Goal: Information Seeking & Learning: Learn about a topic

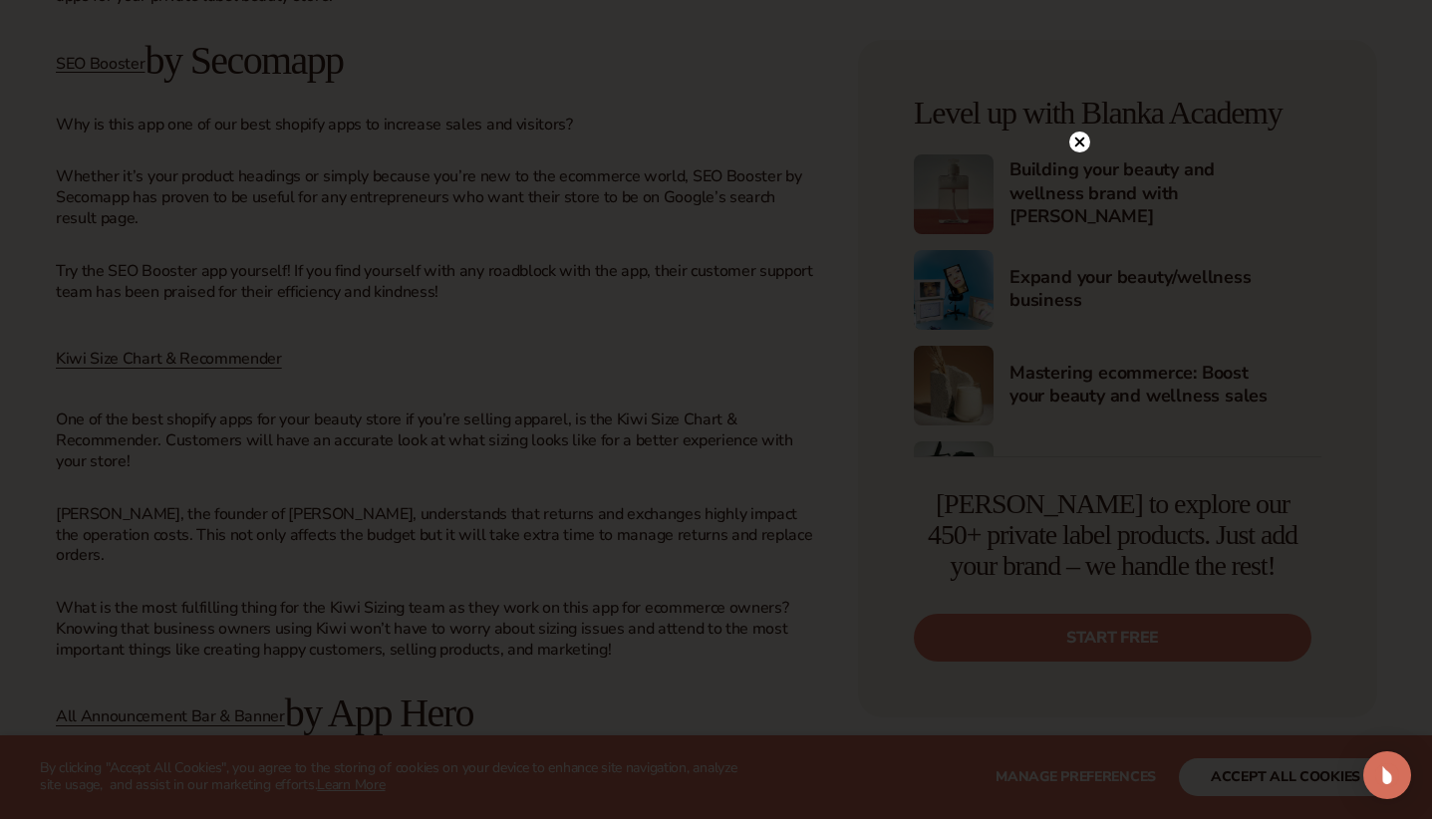
scroll to position [1753, 0]
click at [1081, 185] on icon at bounding box center [1079, 182] width 10 height 10
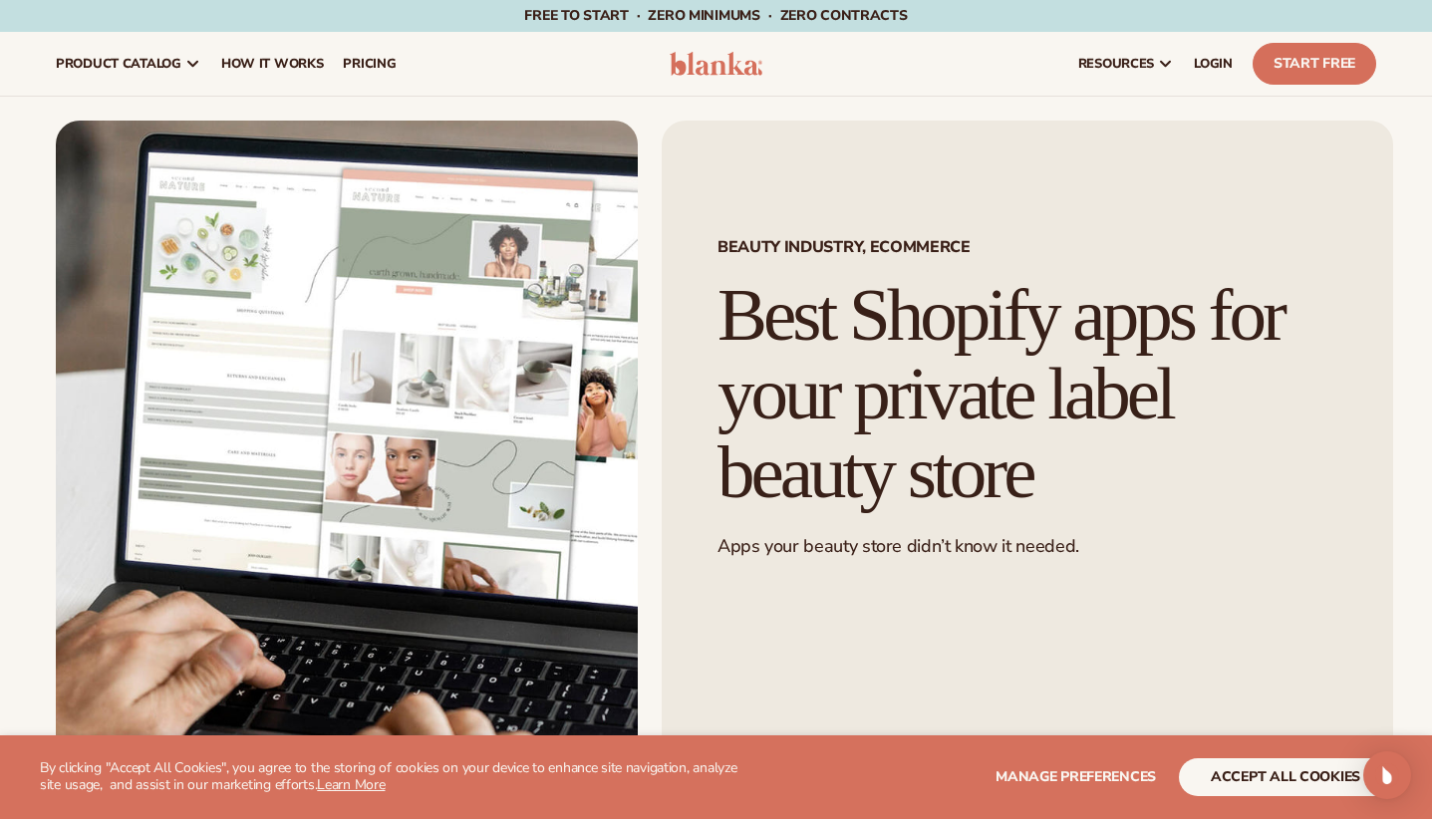
scroll to position [0, 0]
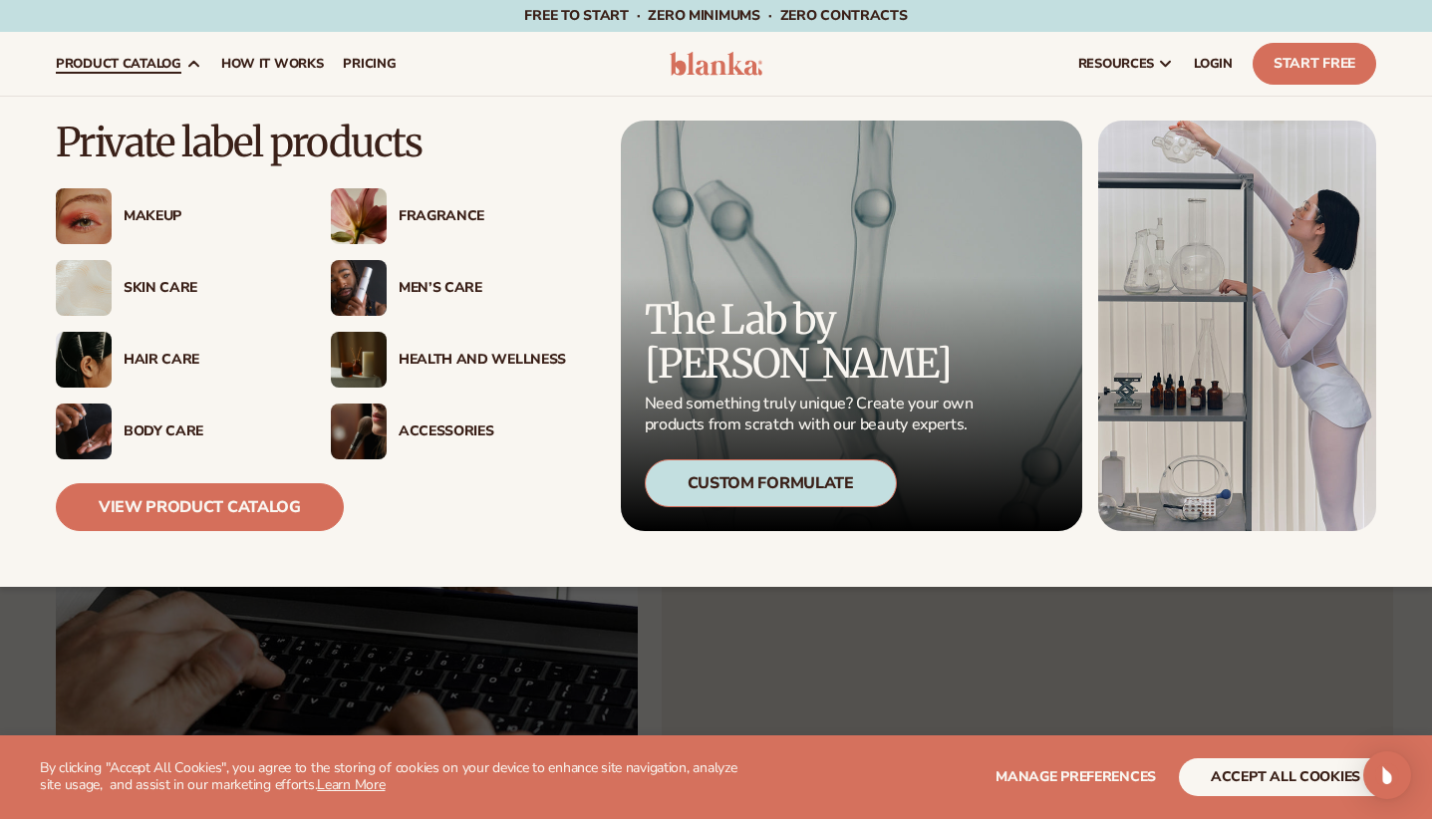
click at [187, 60] on icon at bounding box center [193, 64] width 16 height 16
click at [176, 292] on div "Skin Care" at bounding box center [207, 288] width 167 height 17
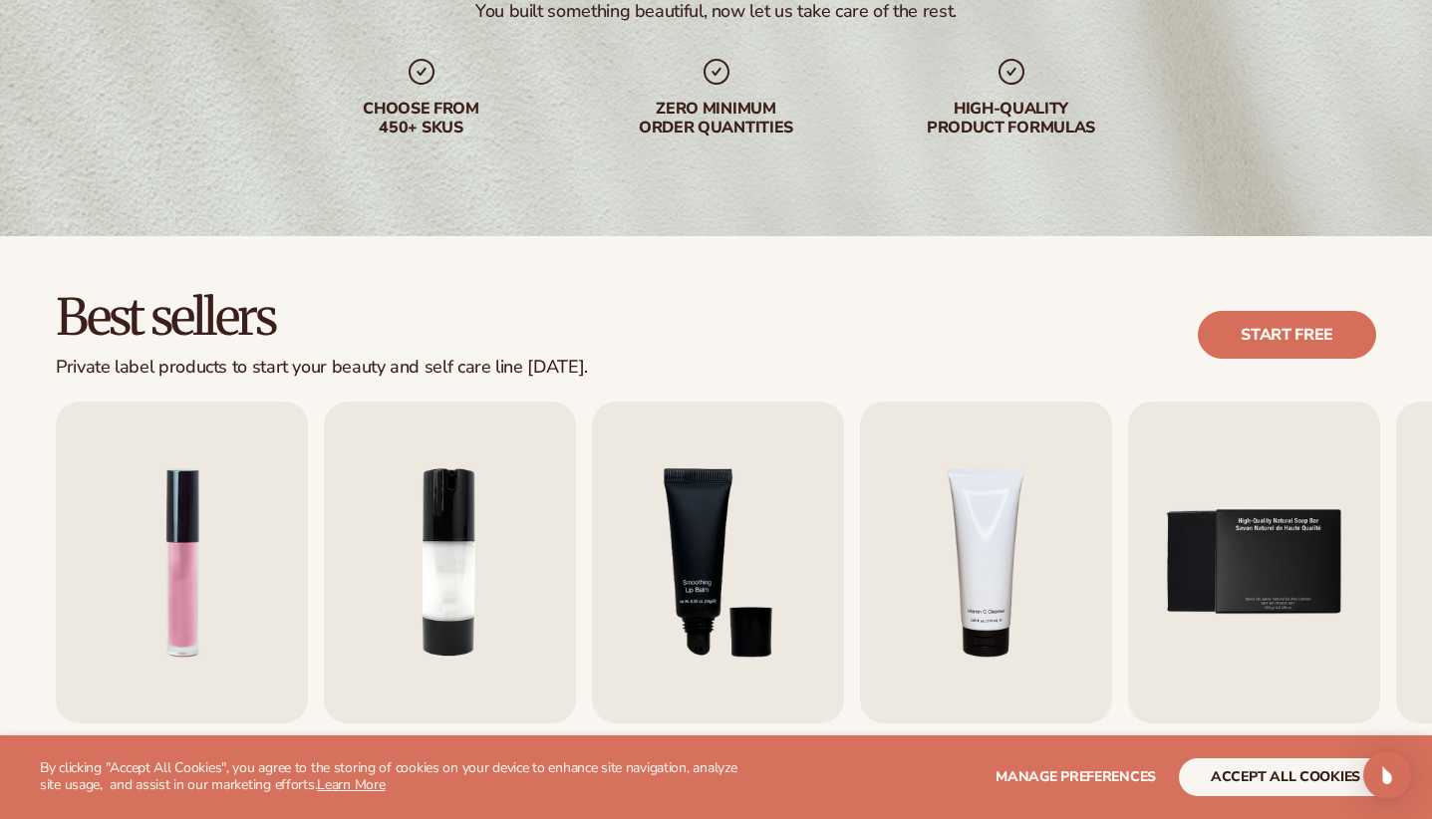
scroll to position [381, 0]
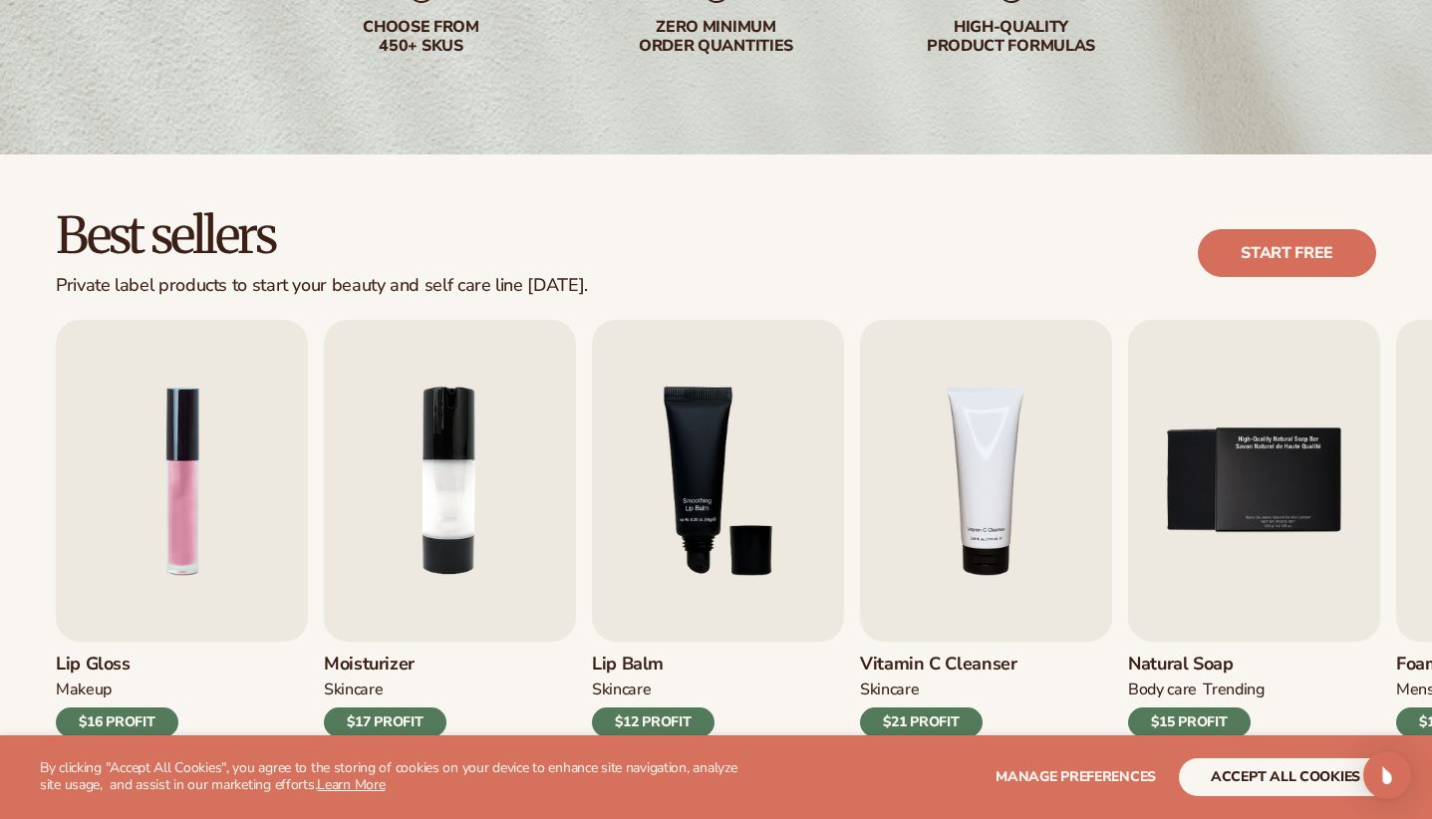
click at [1270, 795] on button "accept all cookies" at bounding box center [1285, 777] width 213 height 38
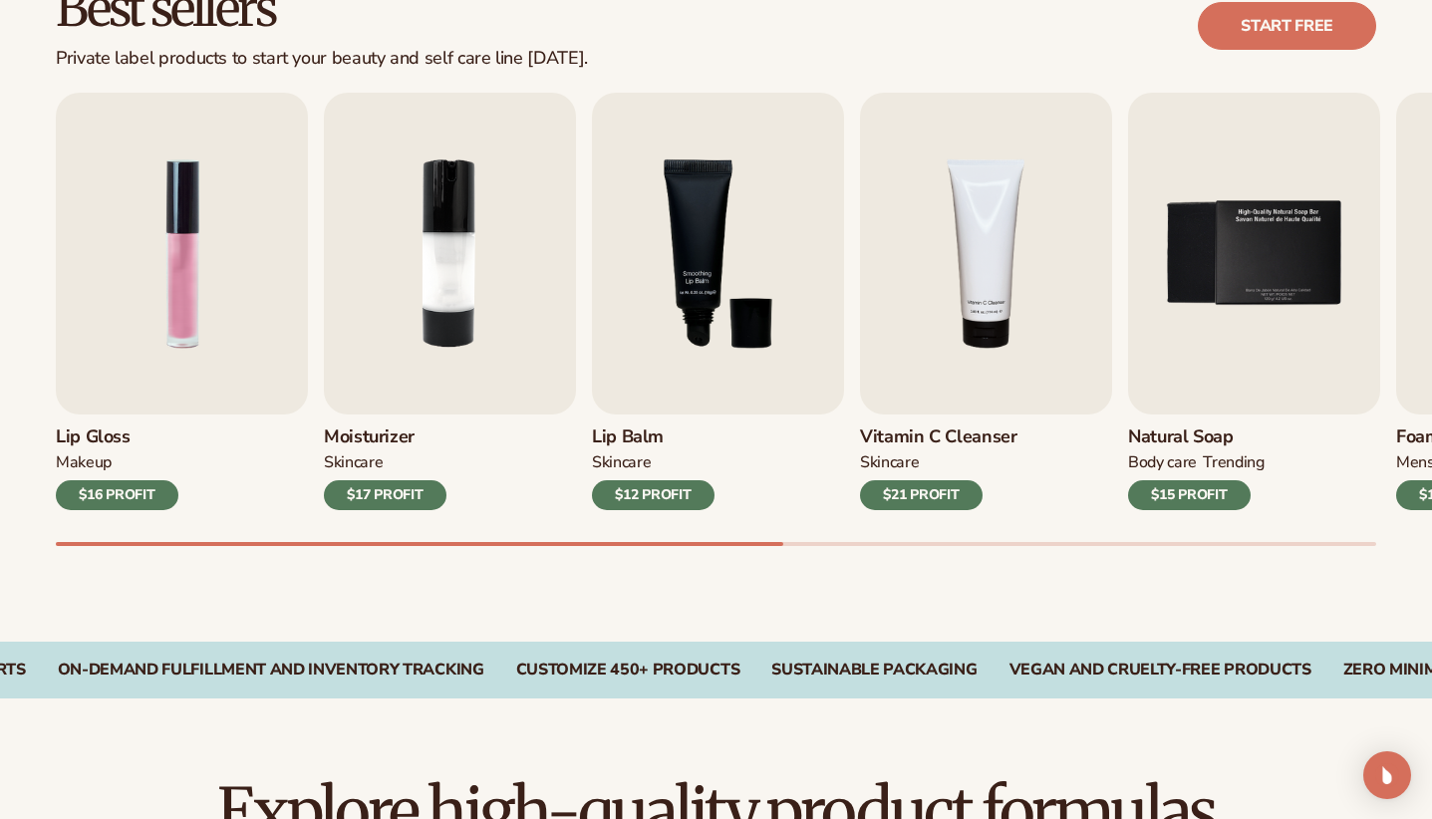
scroll to position [609, 0]
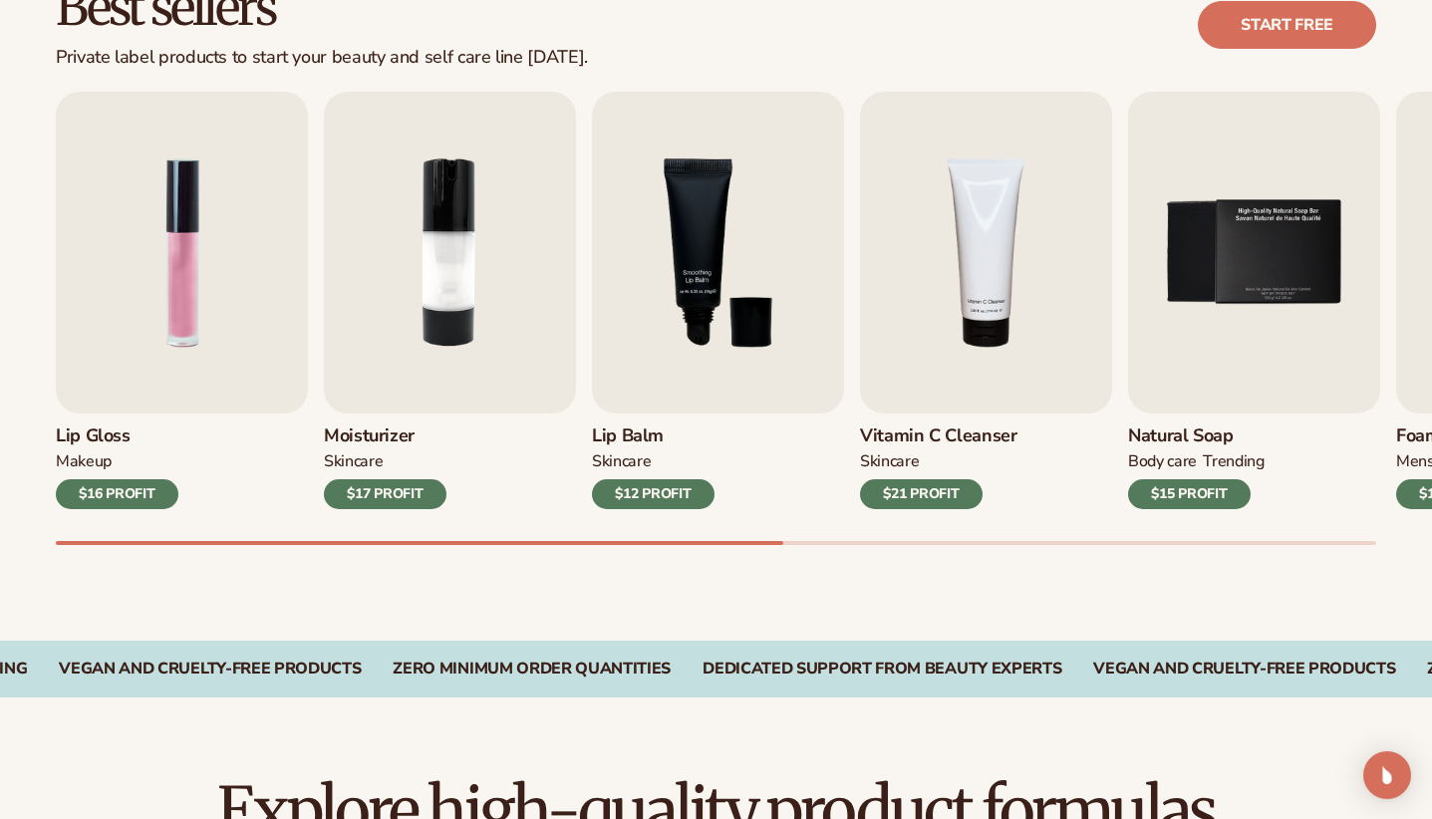
click at [1195, 497] on div "$15 PROFIT" at bounding box center [1189, 494] width 123 height 30
click at [1177, 373] on img "5 / 9" at bounding box center [1254, 253] width 252 height 322
click at [1202, 282] on img "5 / 9" at bounding box center [1254, 253] width 252 height 322
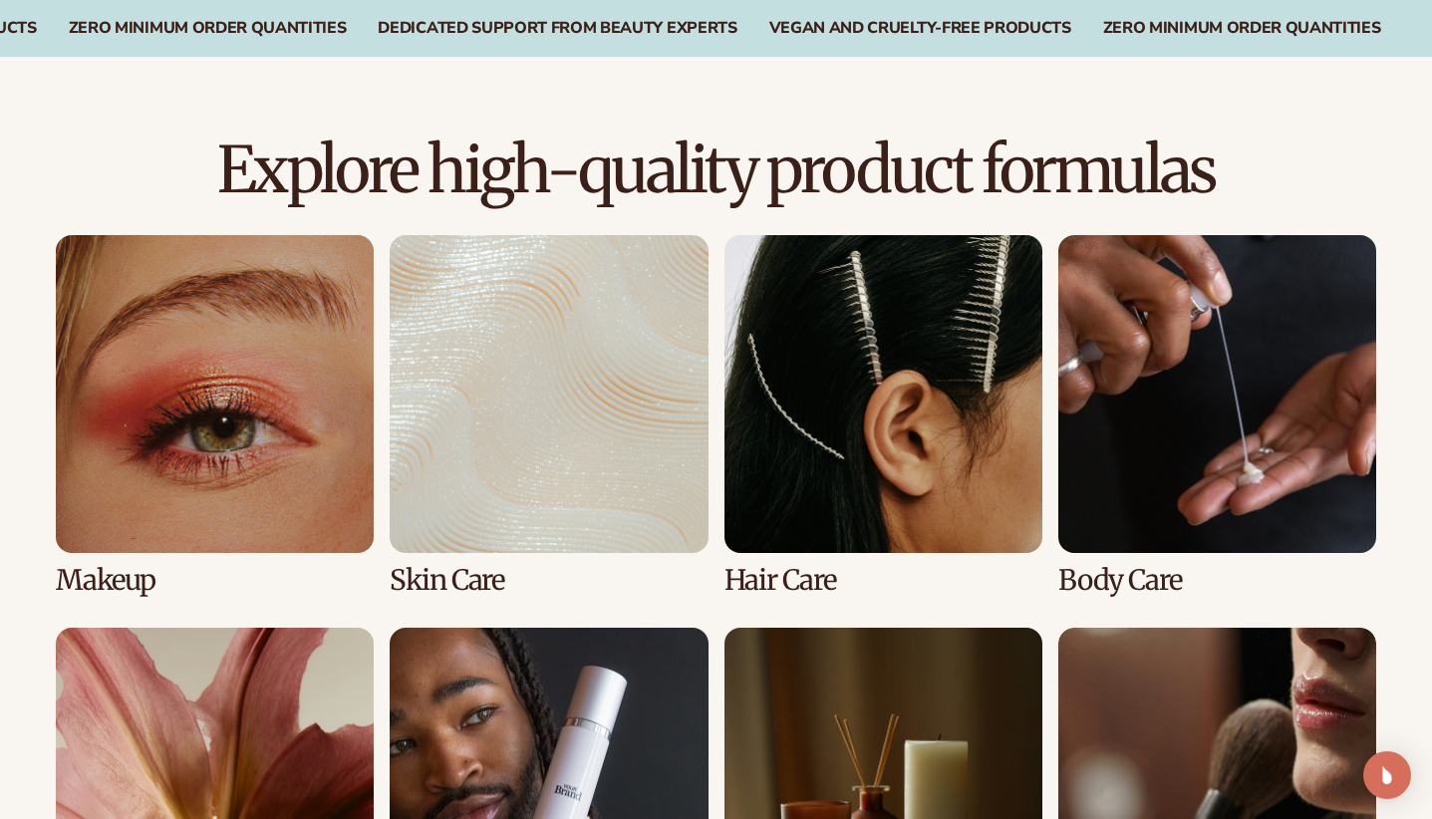
scroll to position [1253, 0]
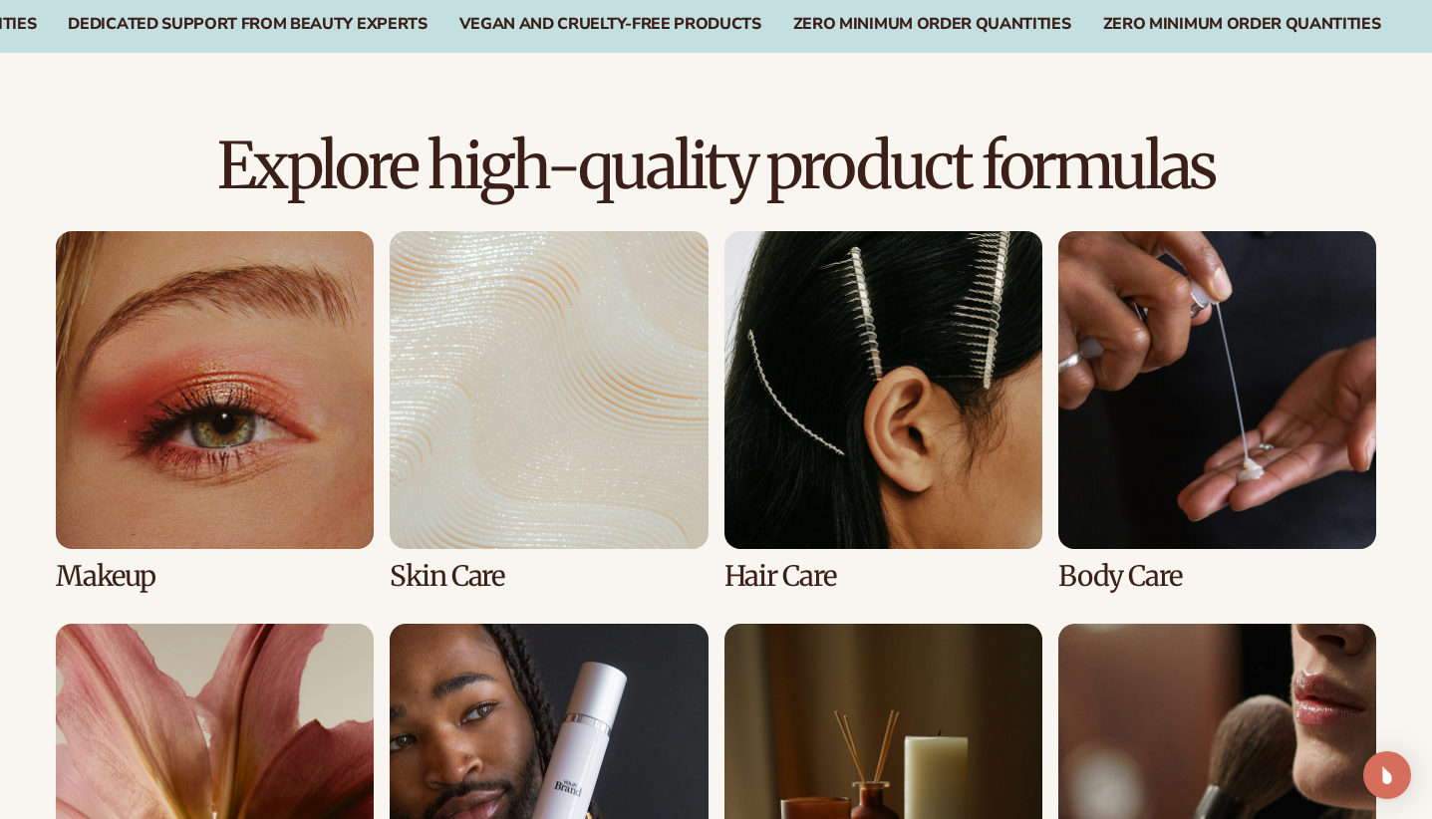
click at [552, 509] on link "2 / 8" at bounding box center [549, 411] width 318 height 361
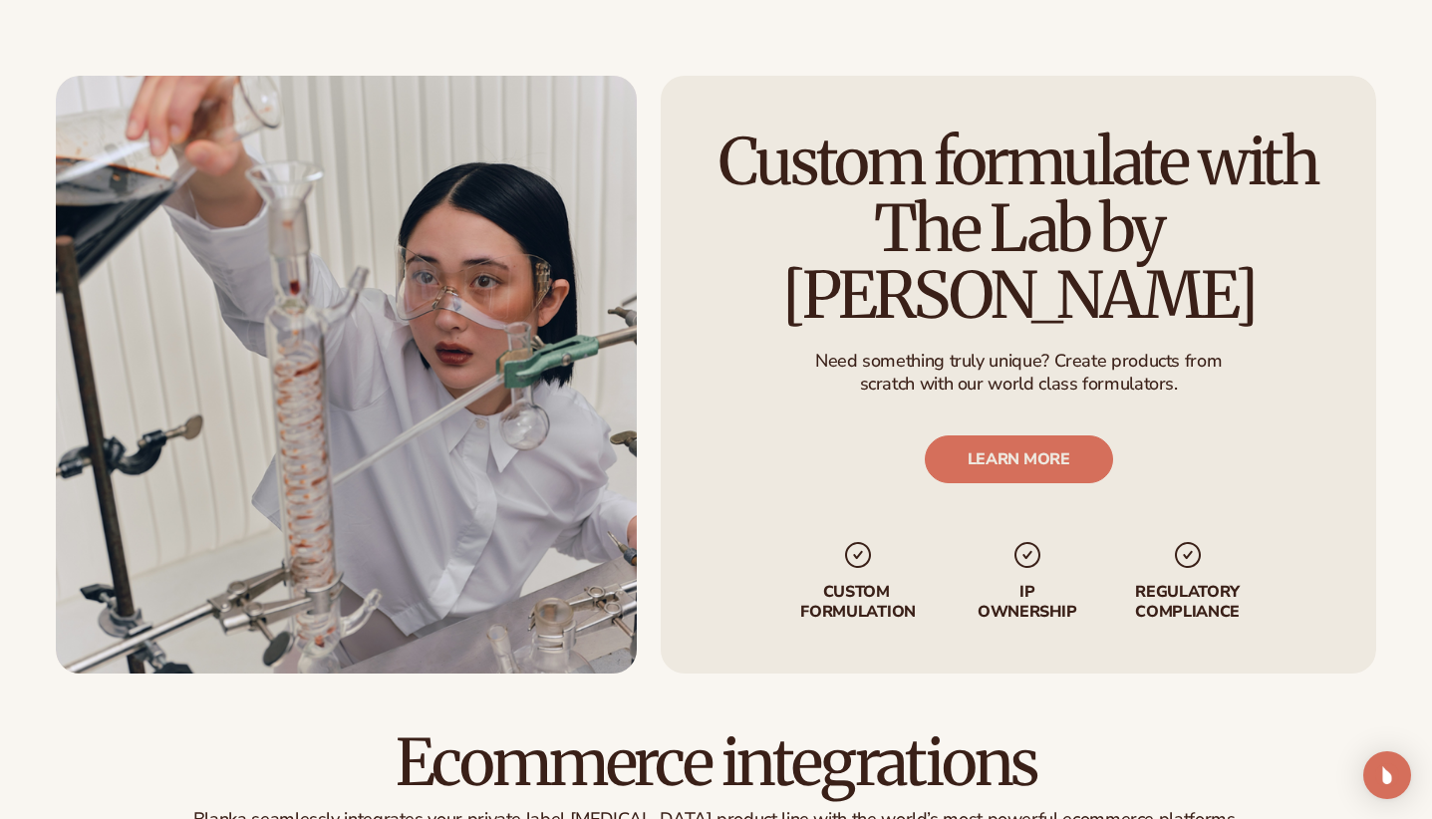
scroll to position [2377, 0]
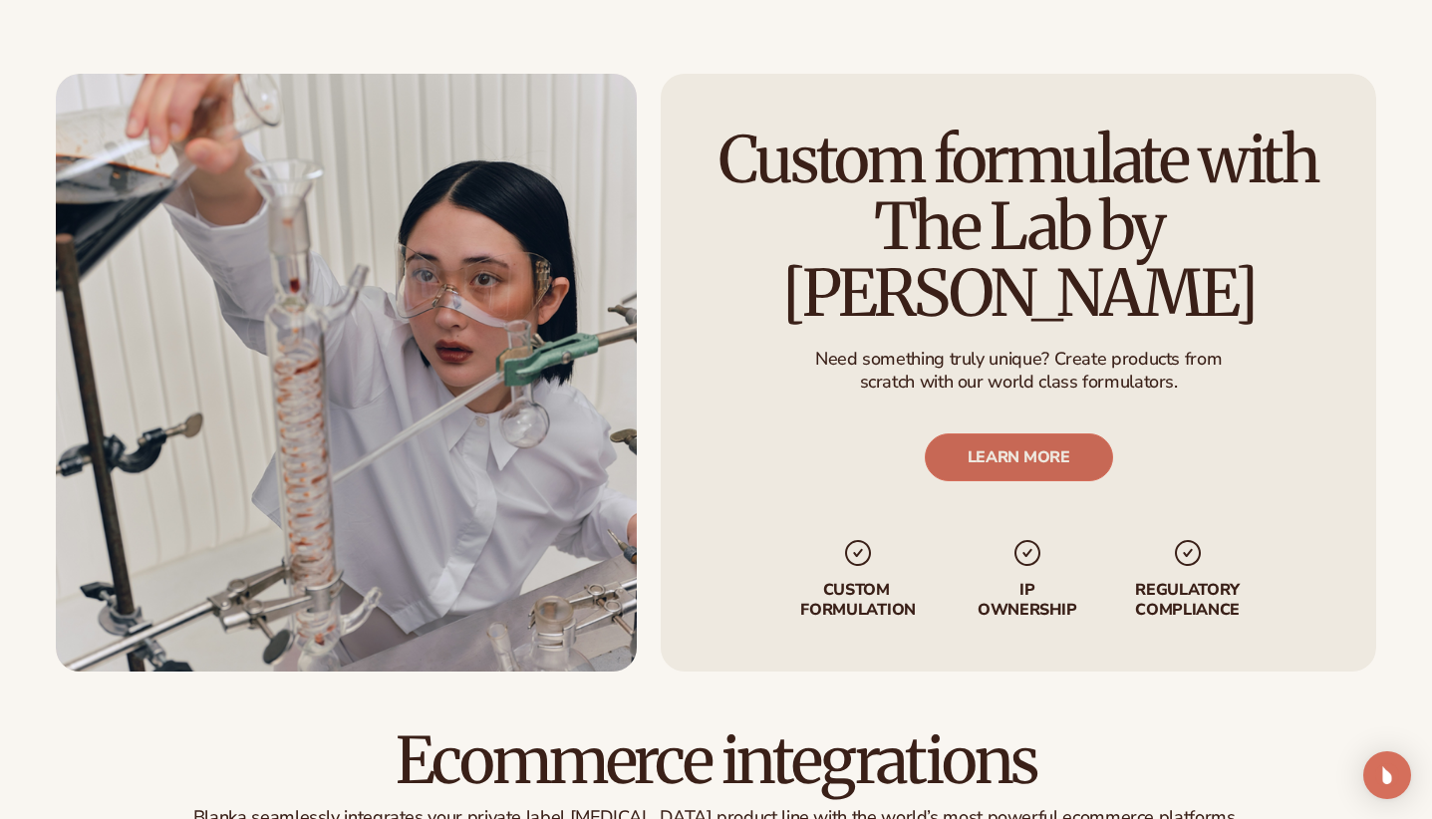
click at [964, 433] on link "LEARN MORE" at bounding box center [1018, 457] width 188 height 48
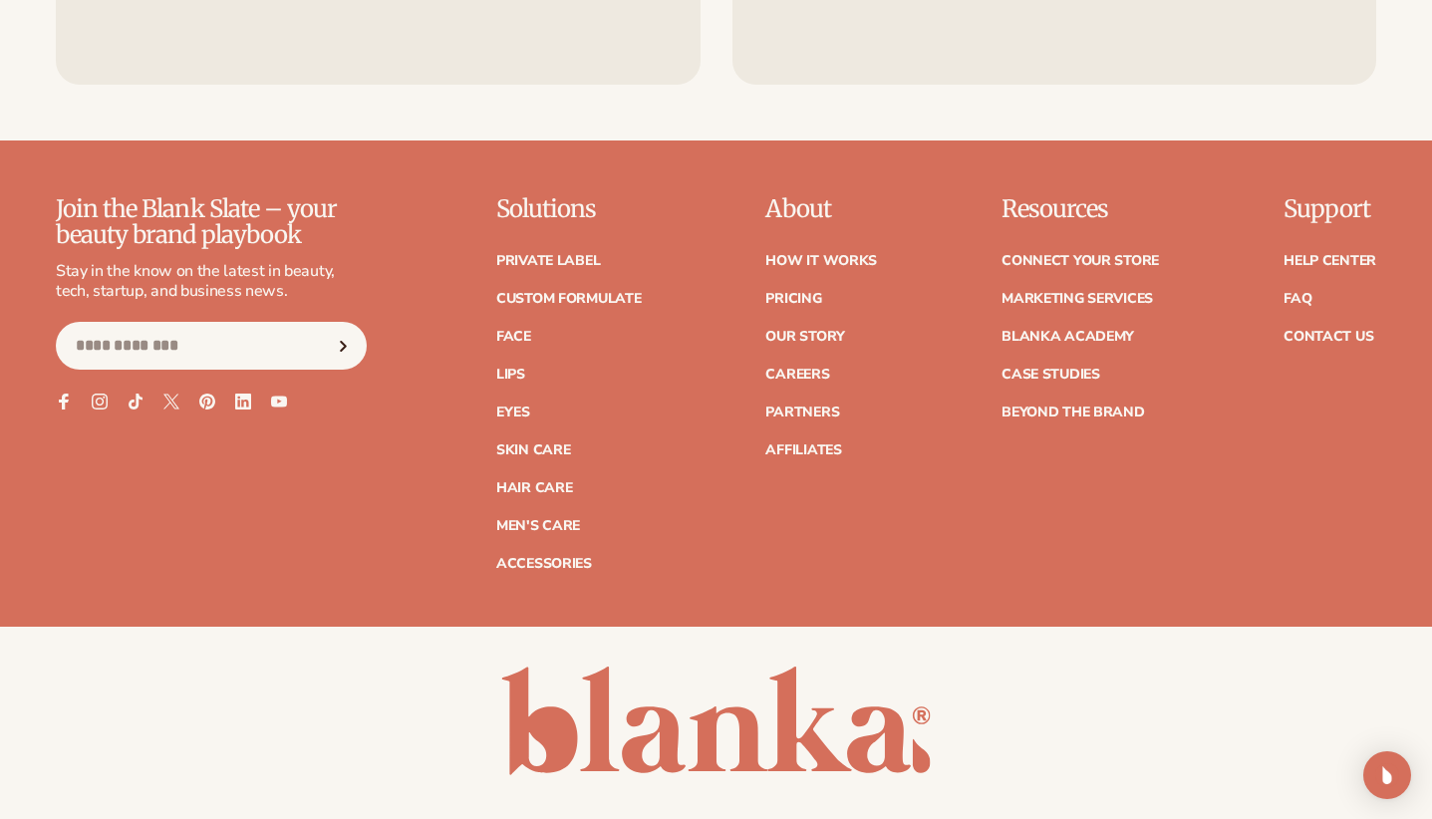
scroll to position [2822, 0]
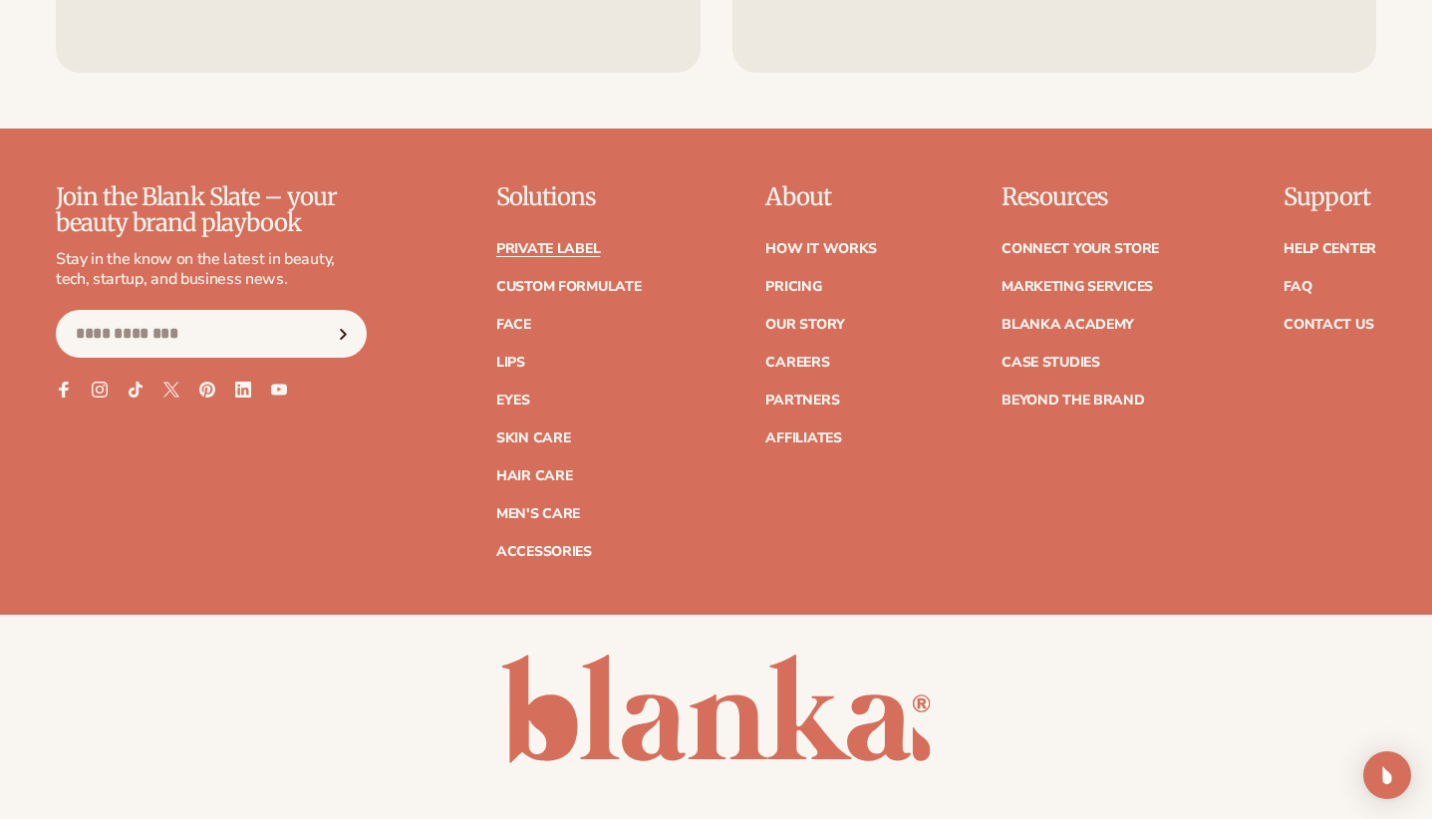
click at [584, 246] on link "Private label" at bounding box center [548, 249] width 104 height 14
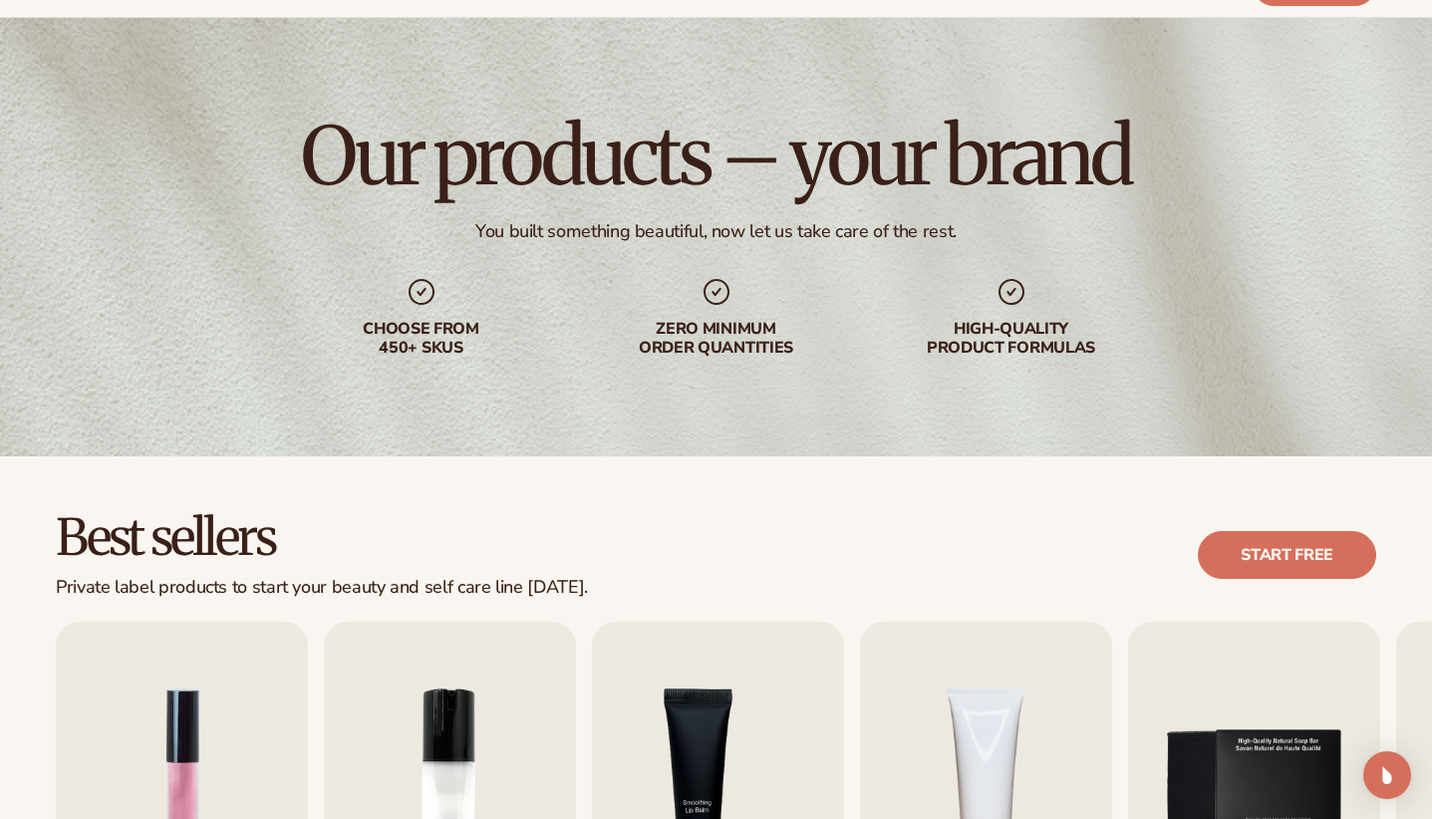
scroll to position [80, 0]
click at [1228, 543] on link "Start free" at bounding box center [1287, 554] width 178 height 48
